Goal: Task Accomplishment & Management: Manage account settings

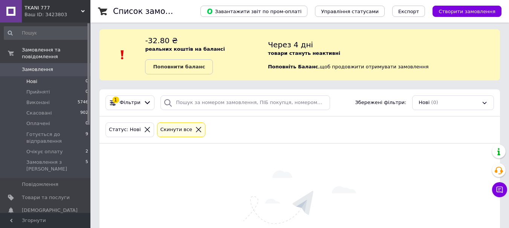
scroll to position [62, 0]
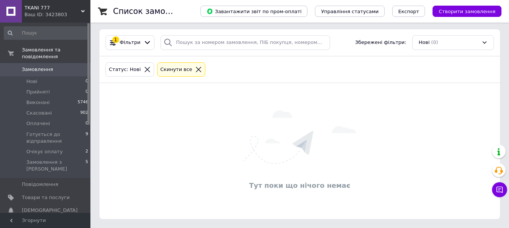
scroll to position [62, 0]
click at [29, 66] on span "Замовлення" at bounding box center [37, 69] width 31 height 7
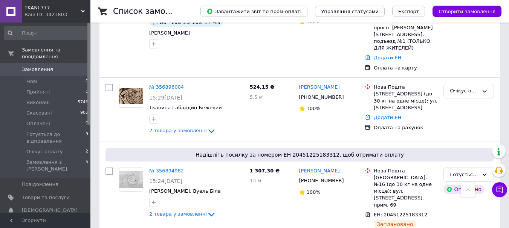
scroll to position [188, 0]
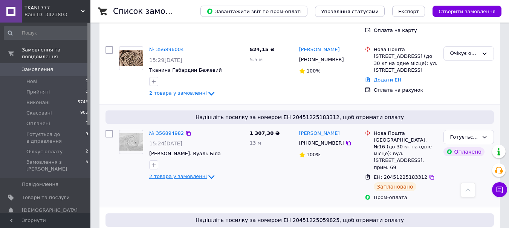
click at [179, 174] on span "2 товара у замовленні" at bounding box center [178, 177] width 58 height 6
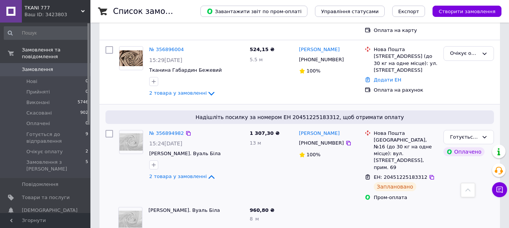
scroll to position [263, 0]
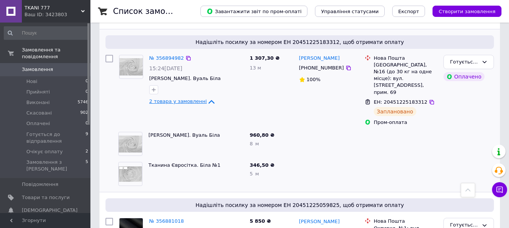
click at [176, 99] on span "2 товара у замовленні" at bounding box center [178, 102] width 58 height 6
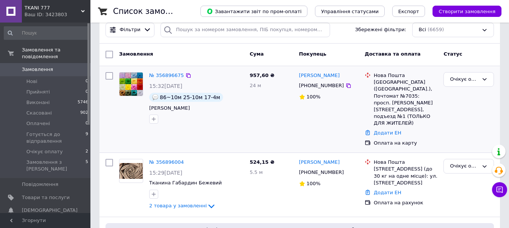
scroll to position [0, 0]
